Goal: Check status: Check status

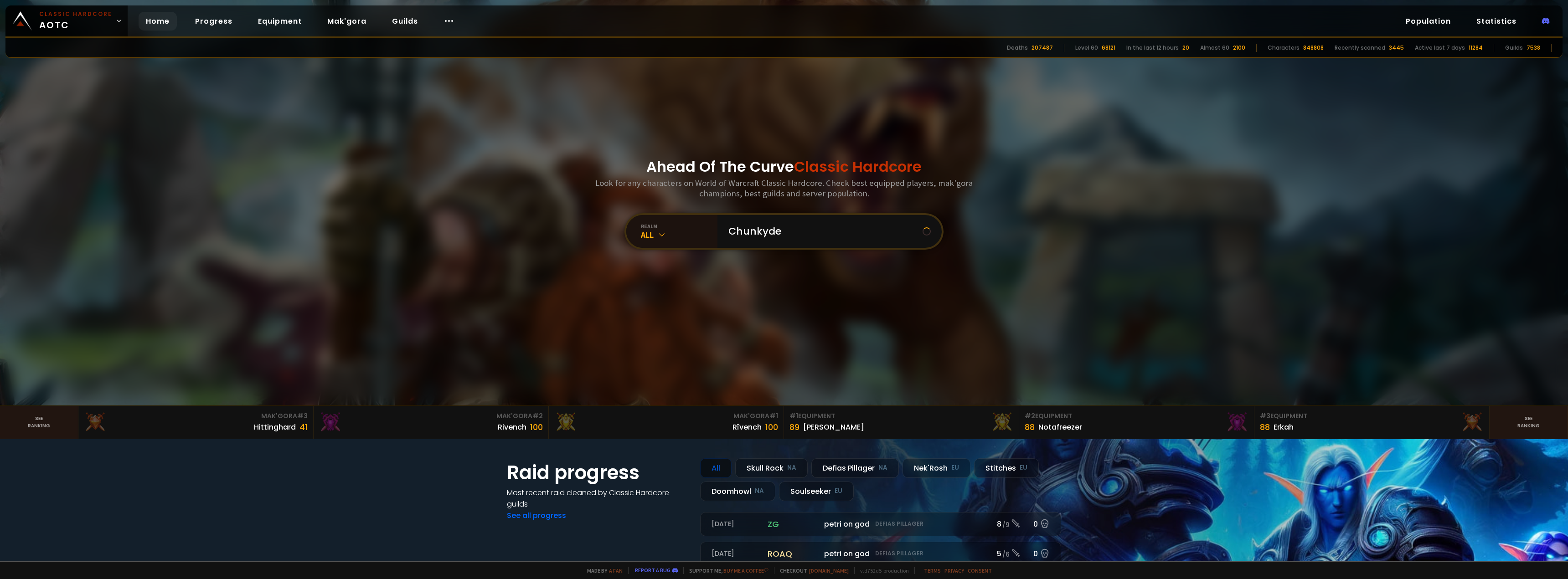
type input "Chunkydee"
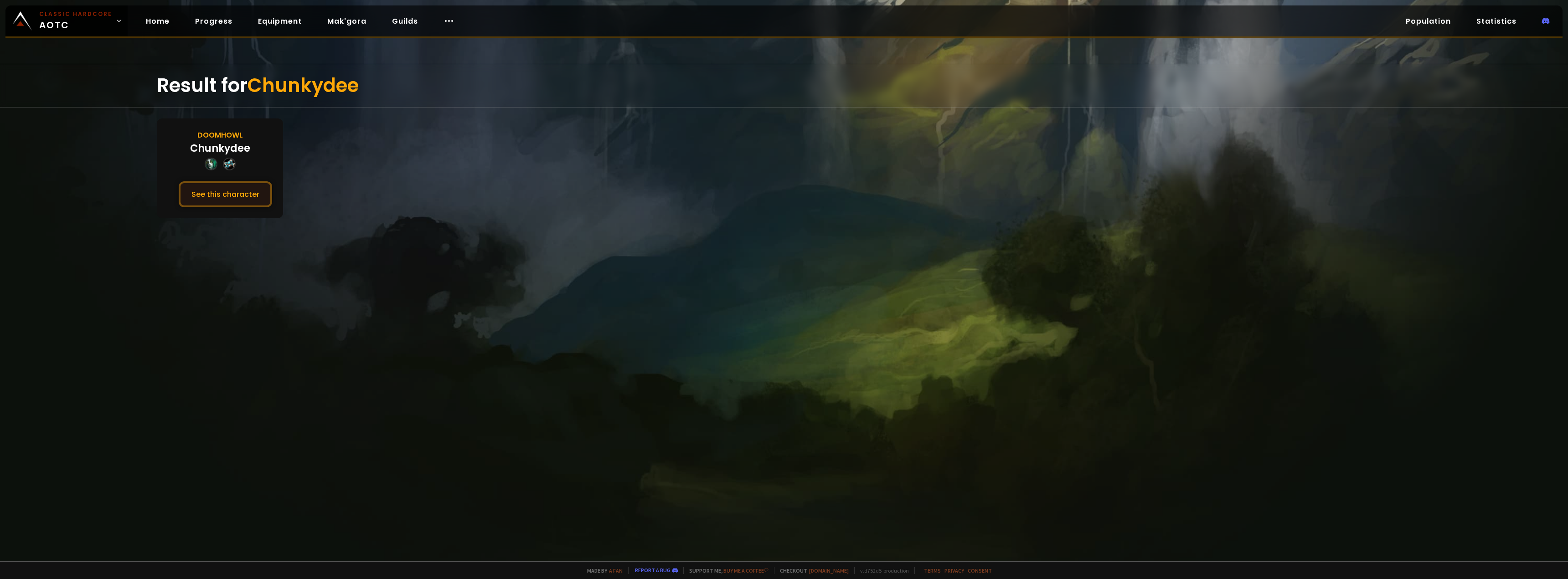
click at [226, 199] on button "See this character" at bounding box center [226, 194] width 94 height 26
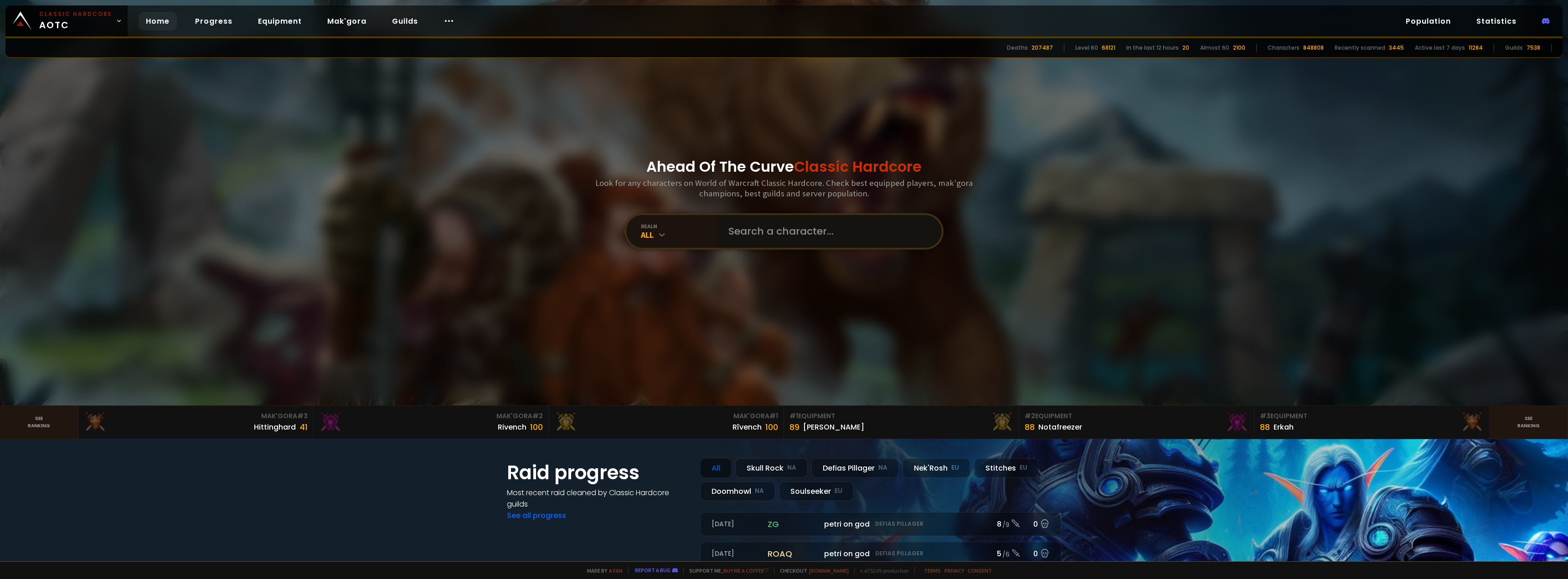
click at [761, 225] on input "text" at bounding box center [827, 231] width 208 height 33
type input "Thunderdeath"
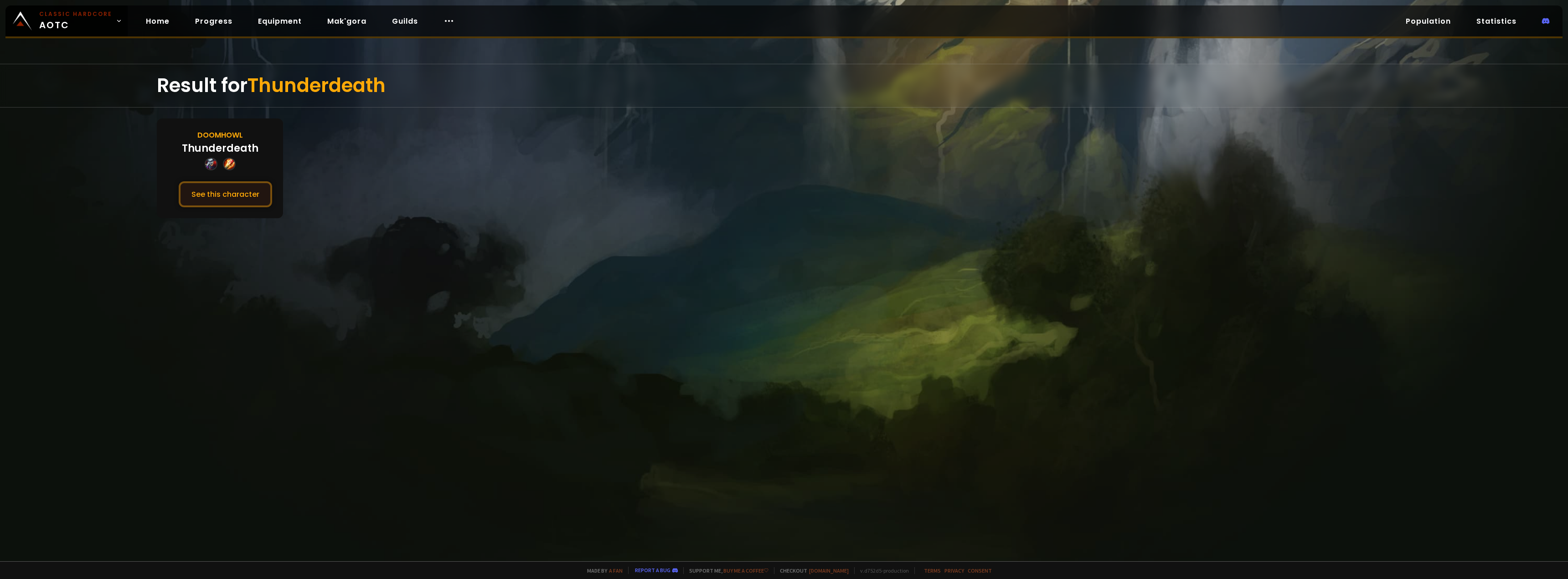
click at [248, 190] on button "See this character" at bounding box center [226, 194] width 94 height 26
